Goal: Task Accomplishment & Management: Use online tool/utility

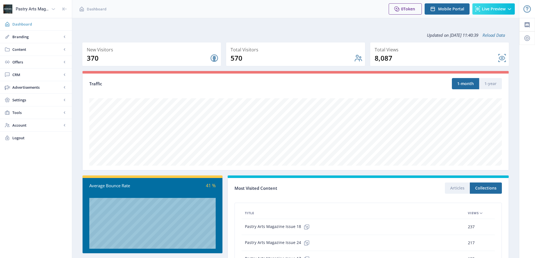
click at [25, 22] on span "Dashboard" at bounding box center [39, 24] width 55 height 6
click at [34, 50] on span "Content" at bounding box center [36, 50] width 49 height 6
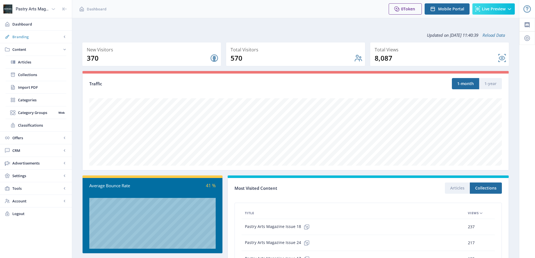
click at [39, 38] on span "Branding" at bounding box center [36, 37] width 49 height 6
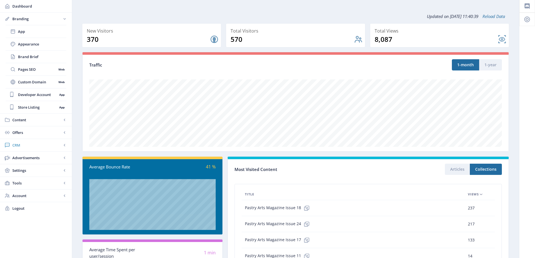
scroll to position [28, 0]
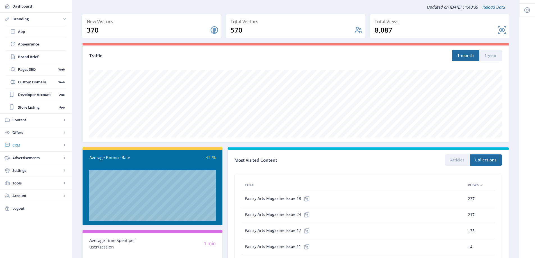
click at [35, 151] on link "CRM" at bounding box center [36, 145] width 72 height 12
click at [32, 121] on span "Settings" at bounding box center [36, 120] width 49 height 6
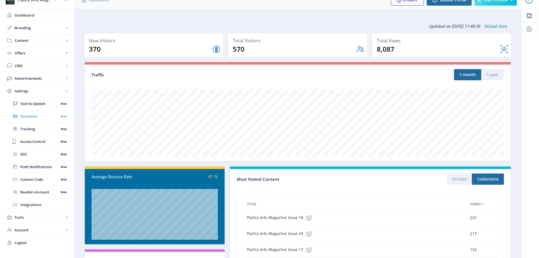
scroll to position [0, 0]
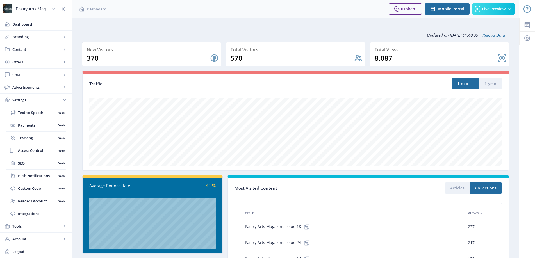
click at [22, 10] on div "Pastry Arts Magazine" at bounding box center [32, 9] width 33 height 12
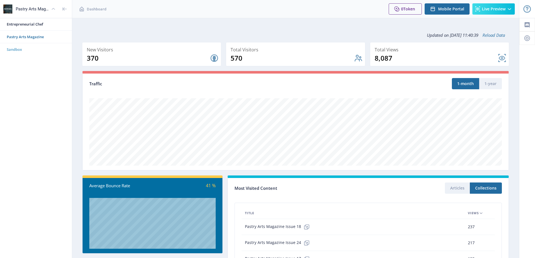
click at [17, 49] on span "Sandbox" at bounding box center [38, 50] width 63 height 6
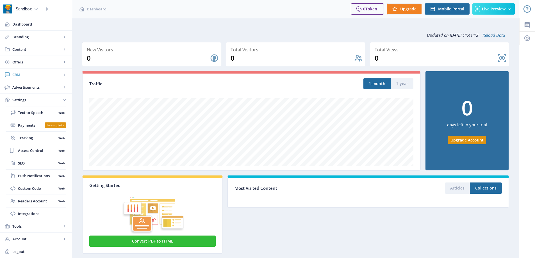
click at [24, 73] on span "CRM" at bounding box center [36, 75] width 49 height 6
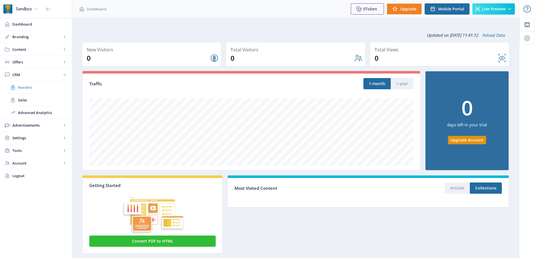
click at [19, 87] on span "Readers" at bounding box center [42, 88] width 48 height 6
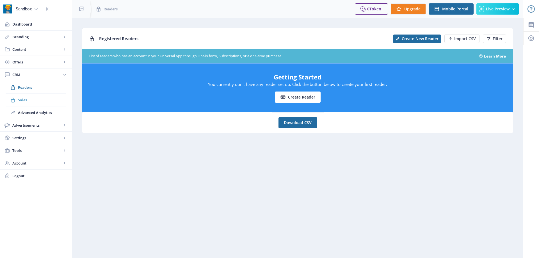
click at [21, 99] on span "Sales" at bounding box center [42, 100] width 48 height 6
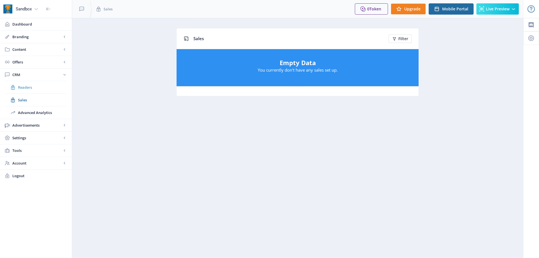
click at [28, 86] on span "Readers" at bounding box center [42, 88] width 48 height 6
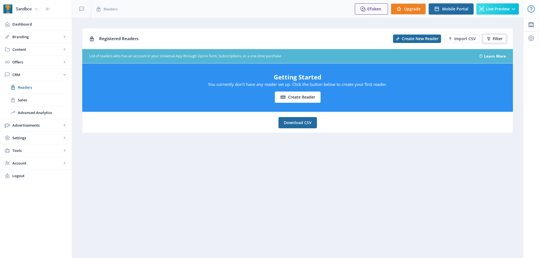
click at [498, 40] on span "Filter" at bounding box center [498, 38] width 10 height 4
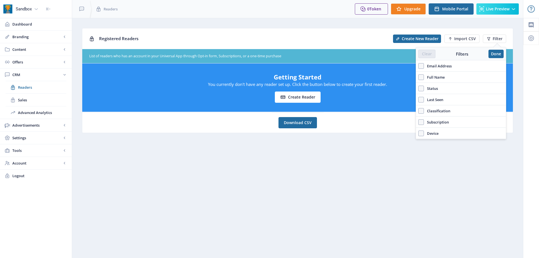
click at [436, 65] on span "Email Address" at bounding box center [438, 66] width 28 height 7
click at [419, 66] on input "Email Address" at bounding box center [418, 66] width 0 height 0
checkbox input "true"
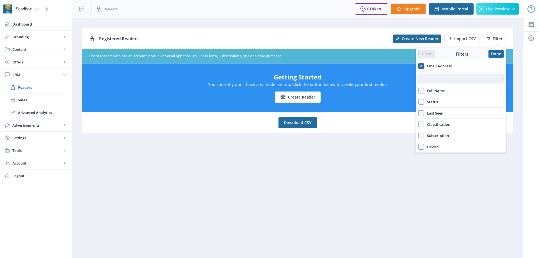
click at [438, 77] on input "text" at bounding box center [460, 78] width 85 height 9
paste input "[EMAIL_ADDRESS][DOMAIN_NAME]"
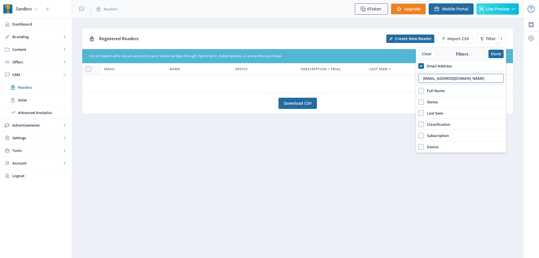
type input "[EMAIL_ADDRESS][DOMAIN_NAME]"
